Goal: Transaction & Acquisition: Purchase product/service

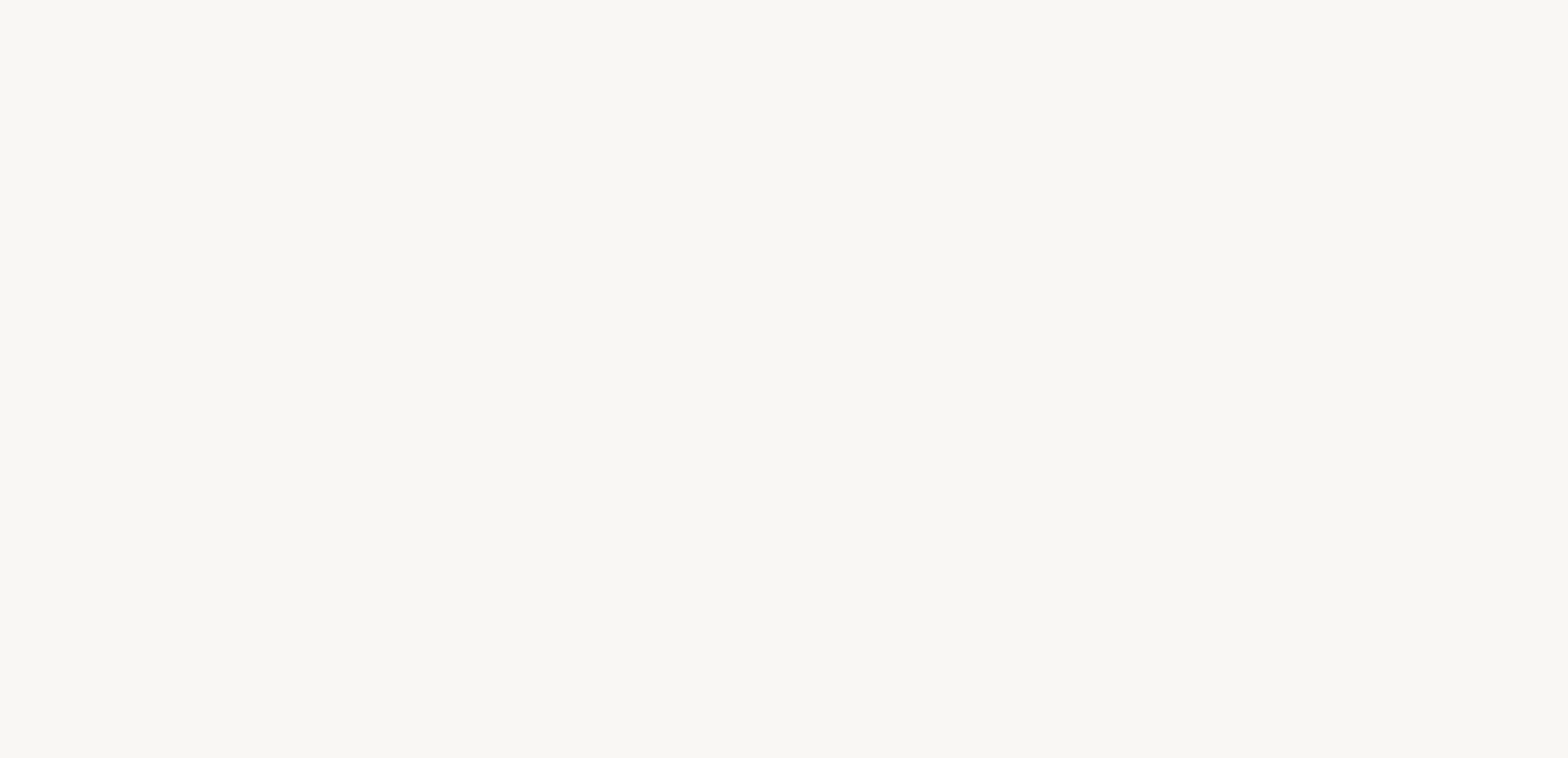
select select "FR"
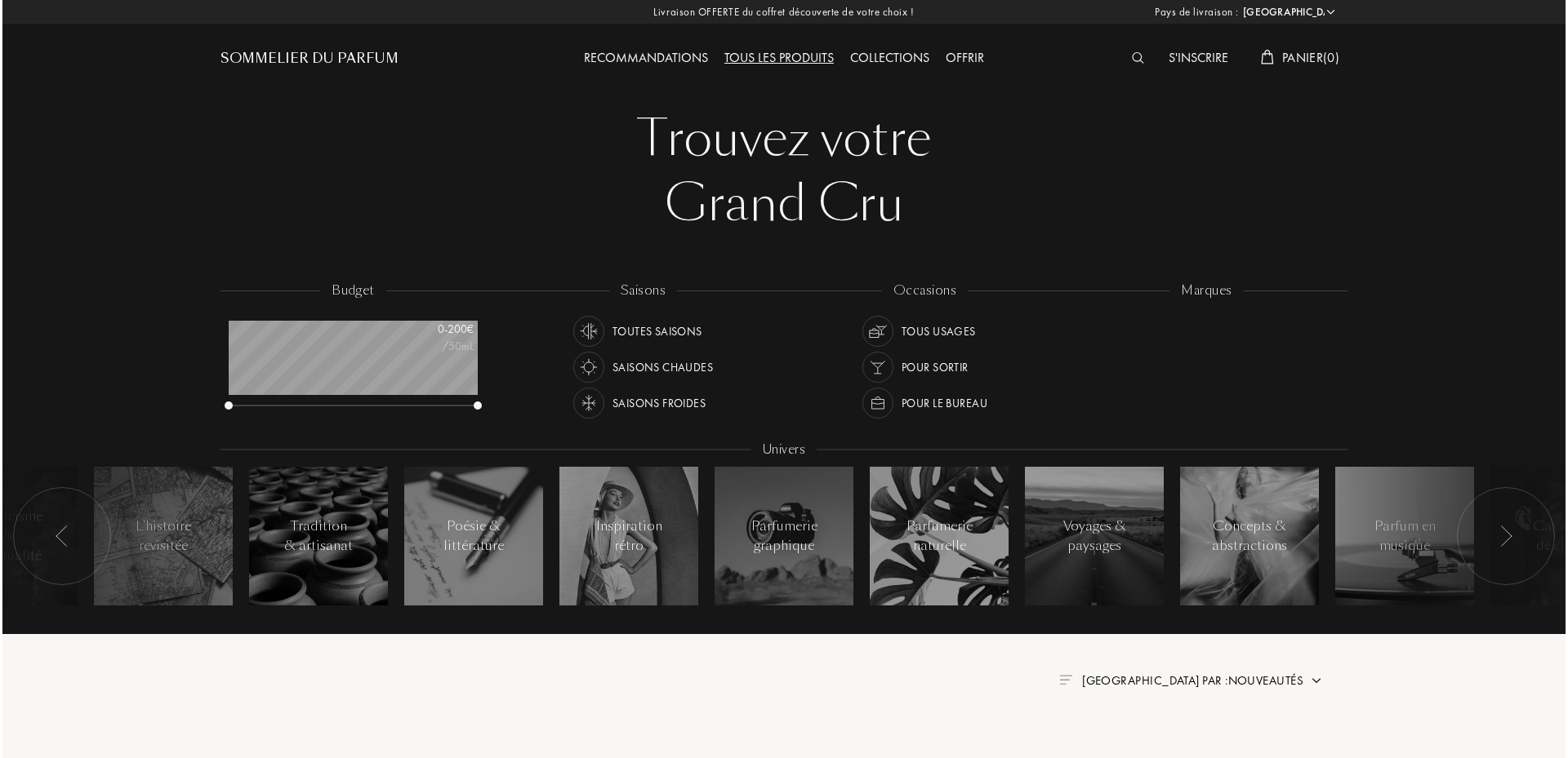
scroll to position [82, 249]
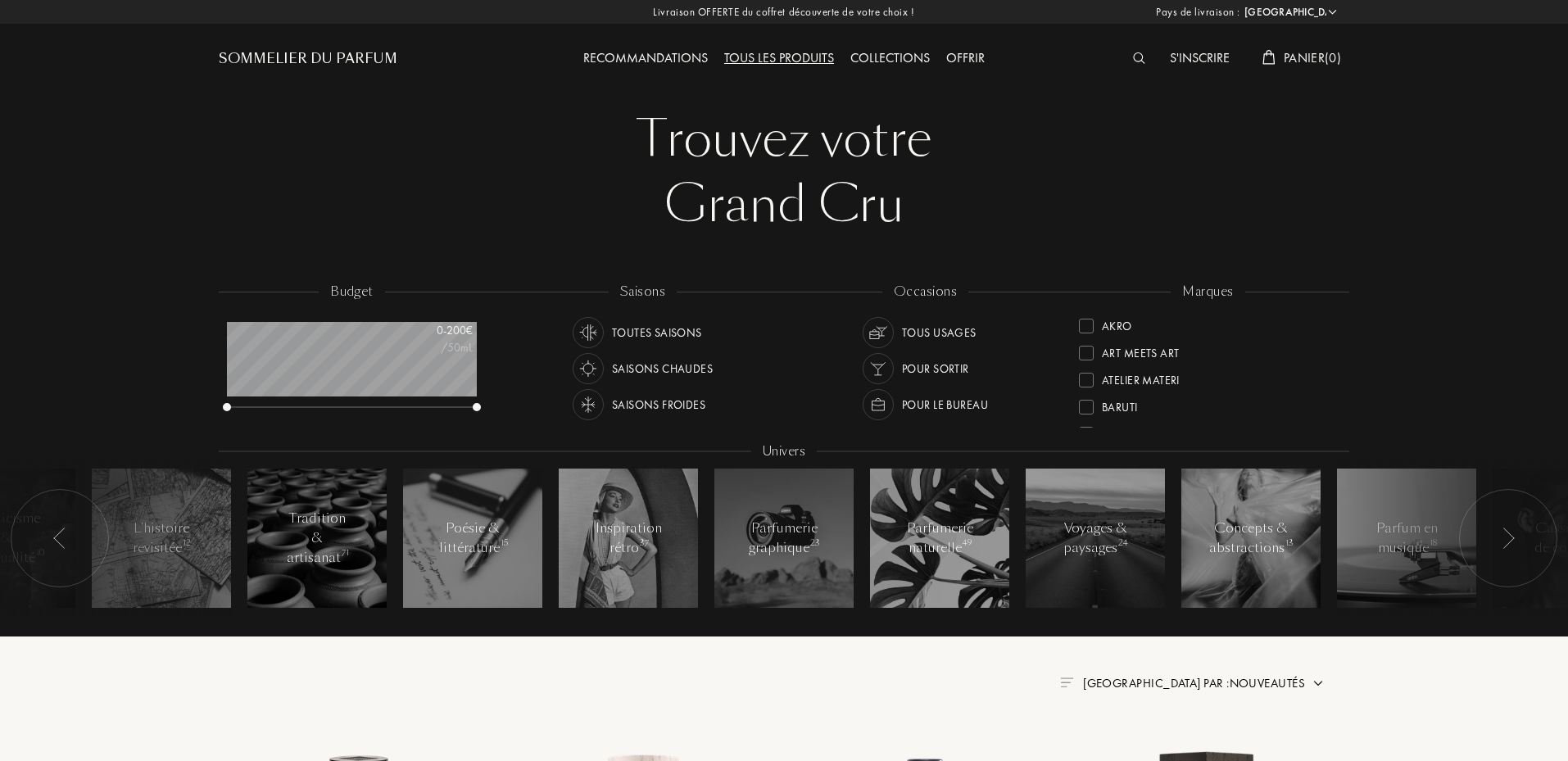
click at [1144, 60] on div at bounding box center [1143, 59] width 37 height 21
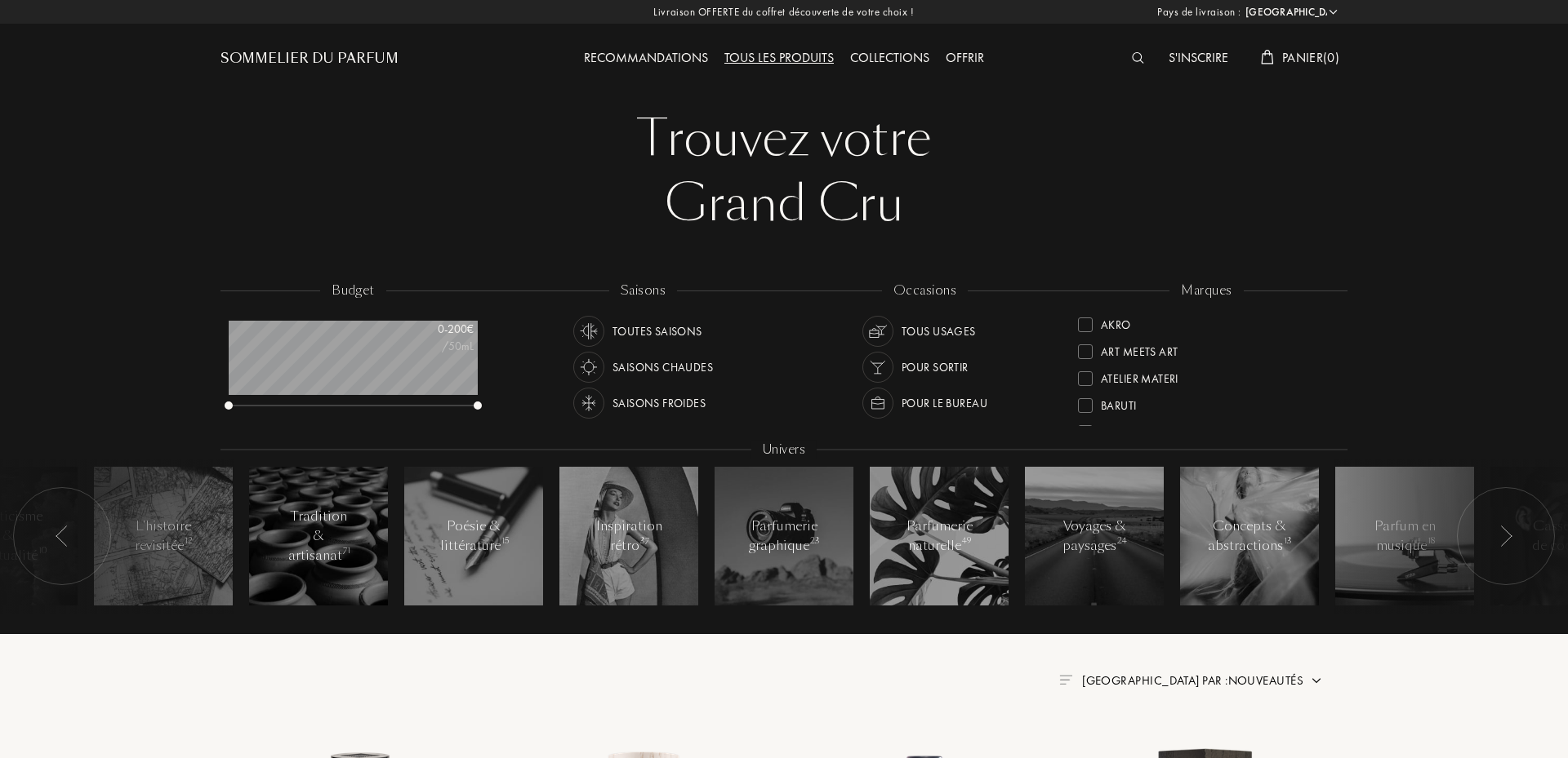
scroll to position [1, 0]
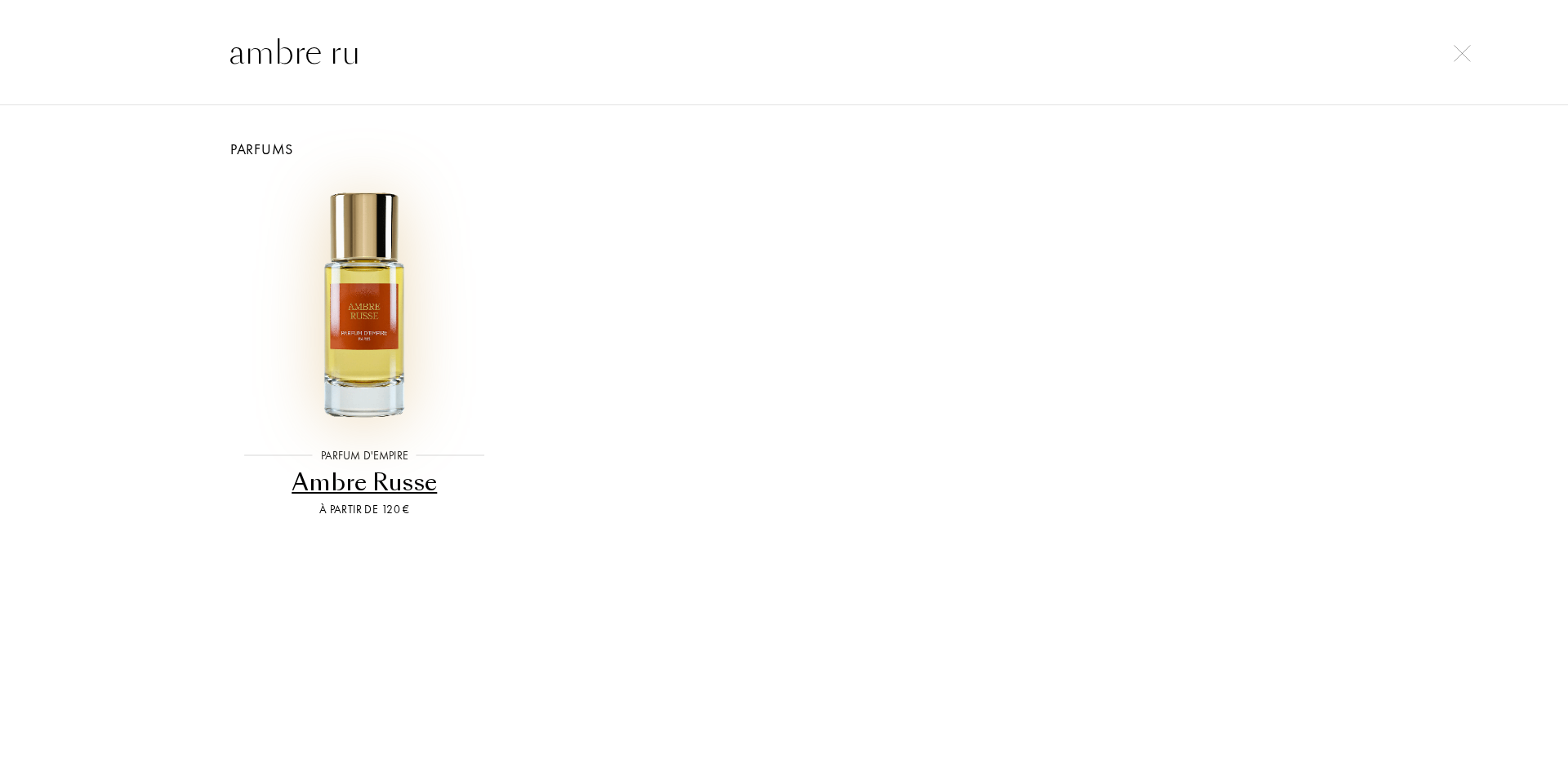
type input "ambre ru"
click at [356, 314] on img at bounding box center [364, 304] width 251 height 251
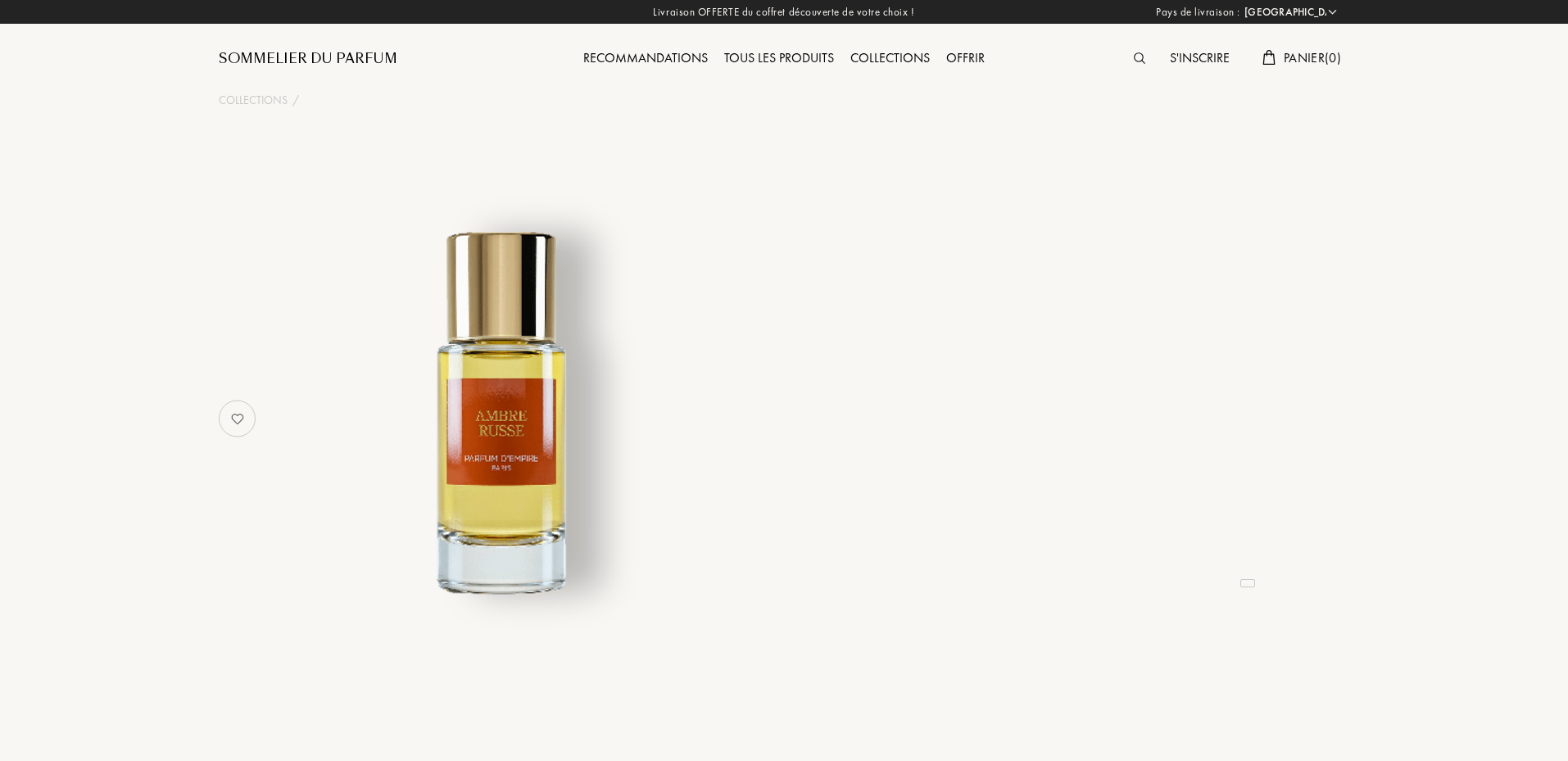
select select "FR"
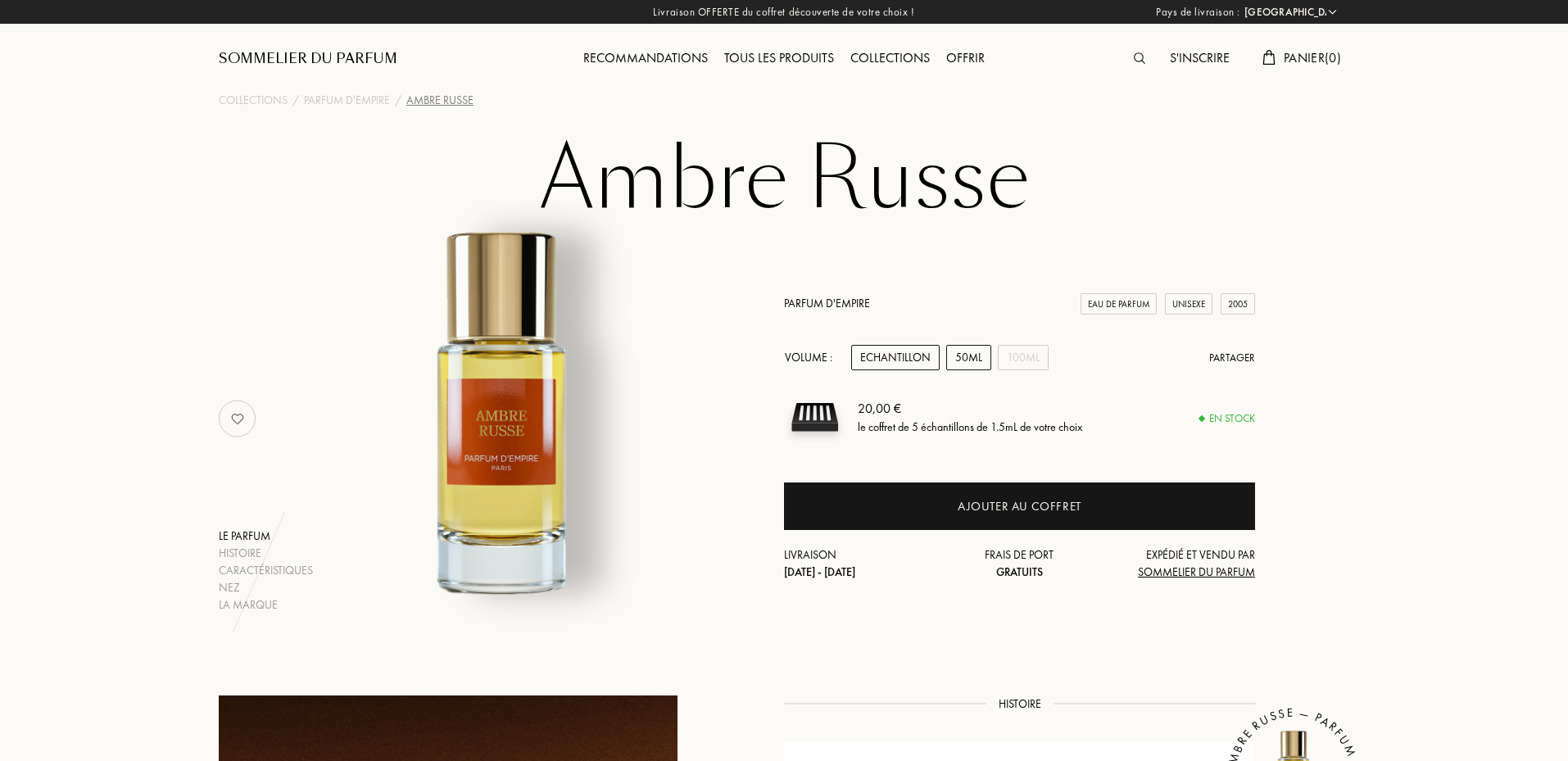
click at [984, 363] on div "50mL" at bounding box center [968, 358] width 45 height 26
click at [1007, 362] on div "100mL" at bounding box center [1022, 358] width 51 height 26
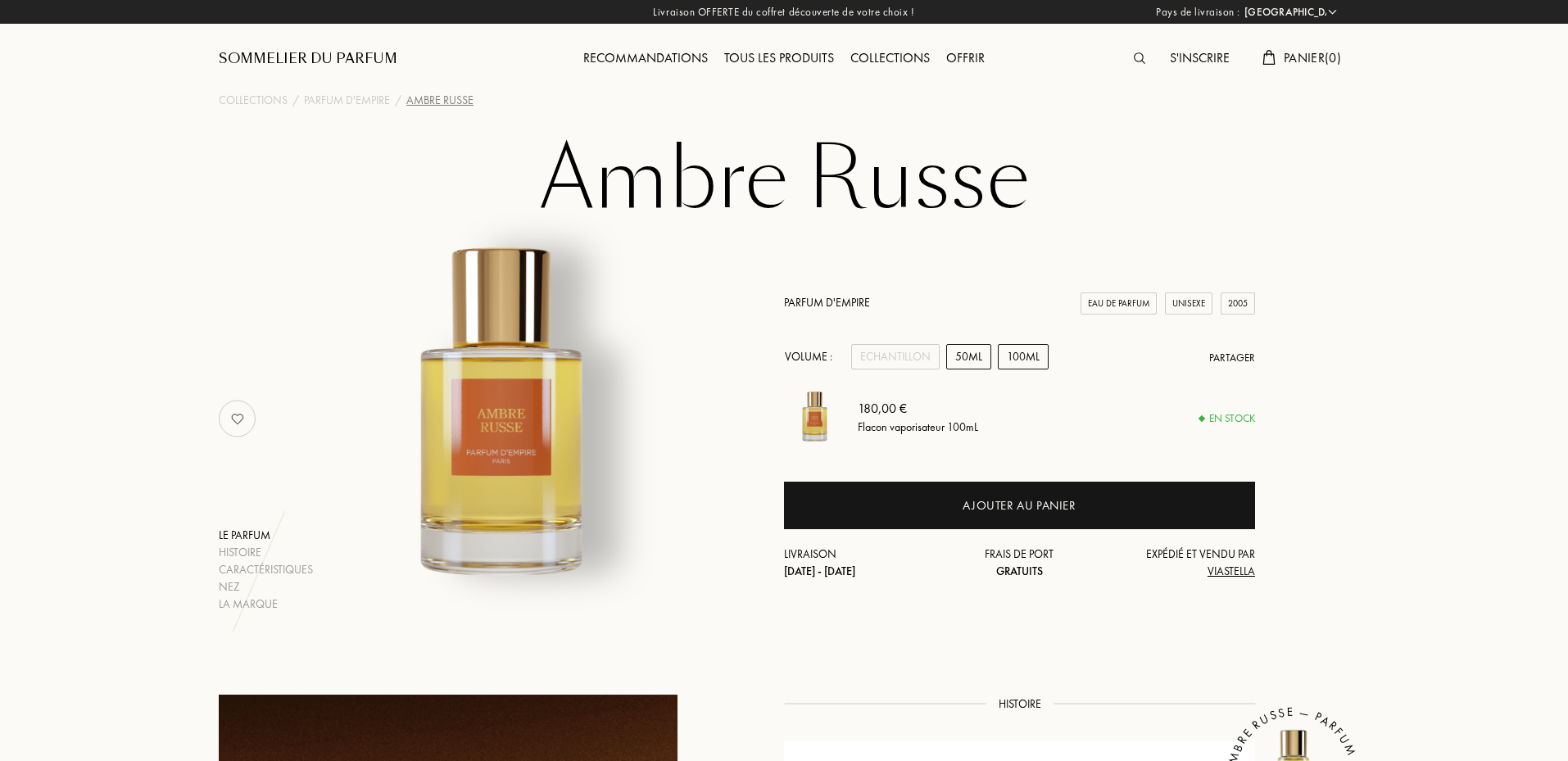
click at [980, 361] on div "50mL" at bounding box center [968, 357] width 45 height 26
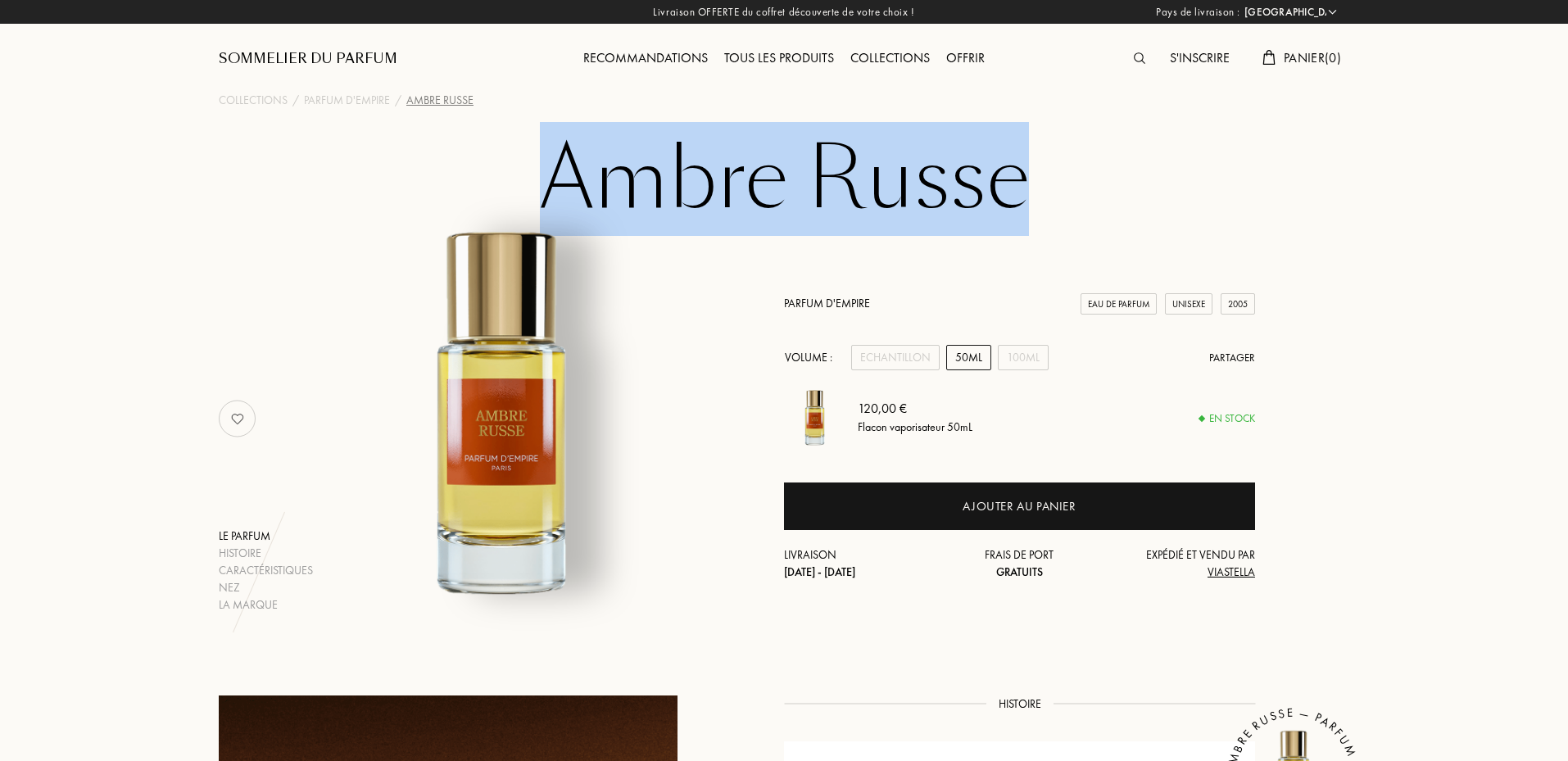
drag, startPoint x: 548, startPoint y: 175, endPoint x: 1016, endPoint y: 145, distance: 469.0
click at [1016, 145] on h1 "Ambre Russe" at bounding box center [784, 180] width 819 height 90
